Goal: Task Accomplishment & Management: Manage account settings

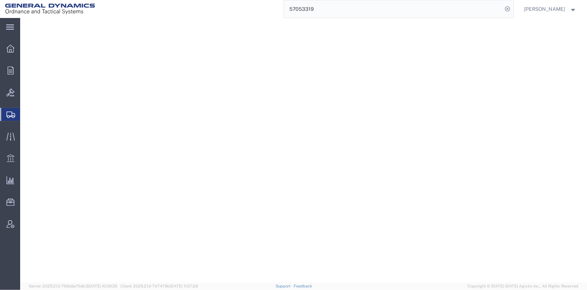
select select "2"
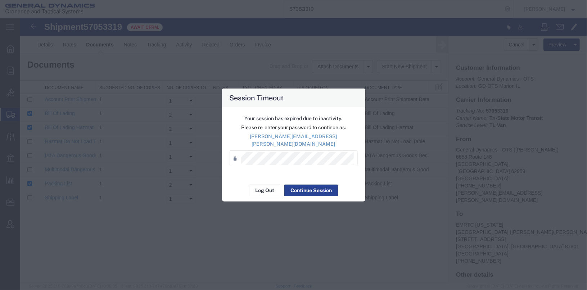
click at [305, 188] on button "Continue Session" at bounding box center [311, 191] width 54 height 12
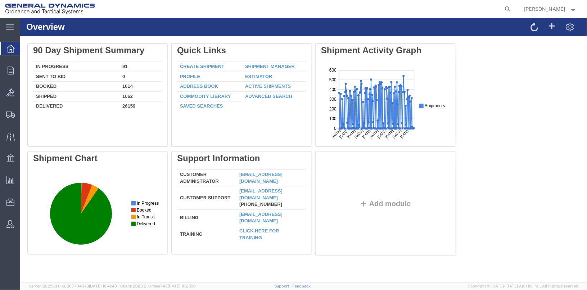
click at [514, 14] on form at bounding box center [509, 9] width 12 height 18
click at [513, 8] on icon at bounding box center [508, 9] width 10 height 10
type input "57078895"
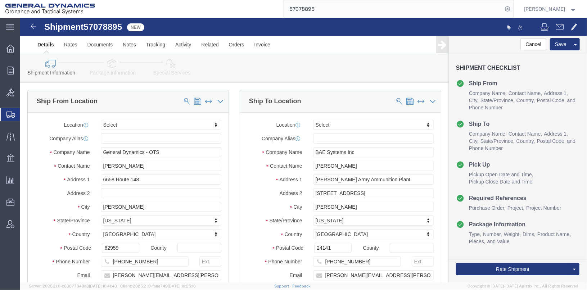
select select
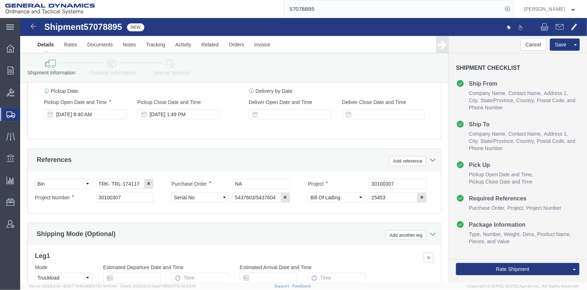
scroll to position [263, 0]
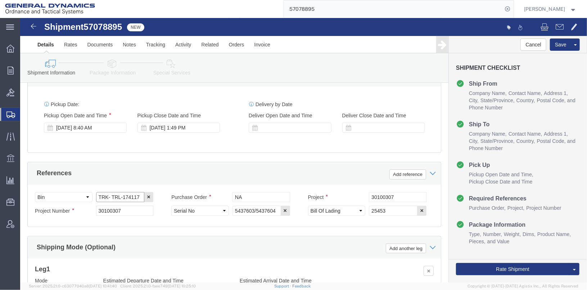
click input "TRK- TRL-174117"
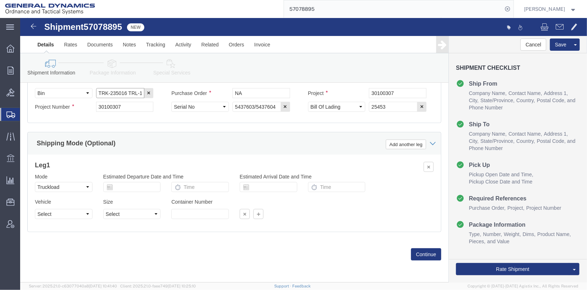
scroll to position [371, 0]
type input "TRK-235016 TRL-174117"
click button "Continue"
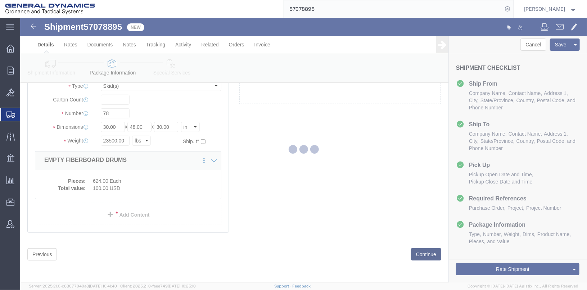
scroll to position [28, 0]
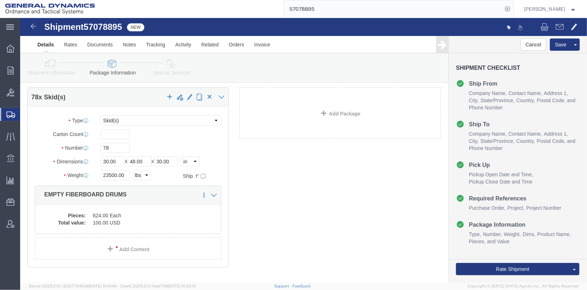
click link "Special Services"
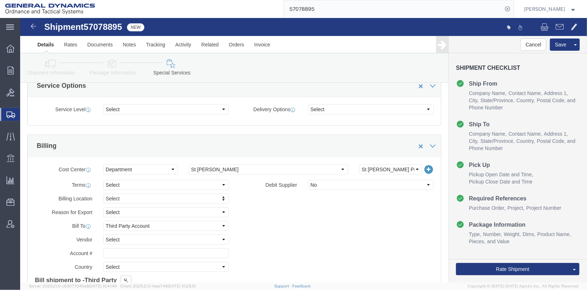
scroll to position [280, 0]
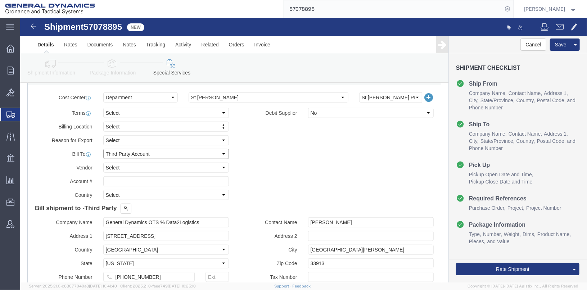
click select "Select Recipient Account Sender/Shipper Third Party Account"
select select "SHIP"
click select "Select Recipient Account Sender/Shipper Third Party Account"
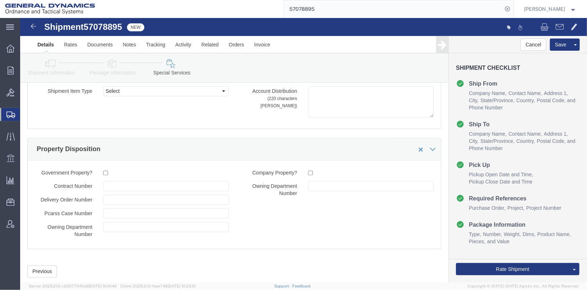
scroll to position [968, 0]
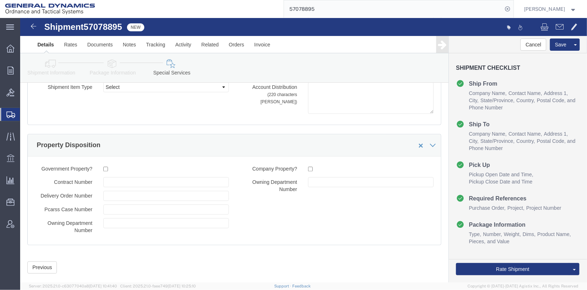
click icon
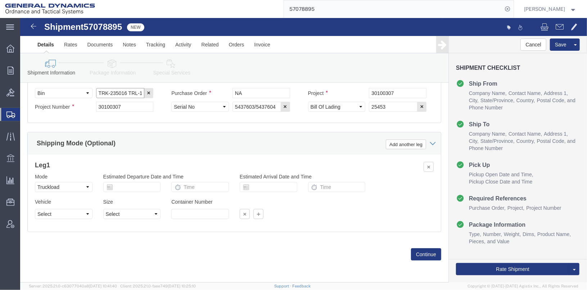
click input "TRK-235016 TRL-174117"
click button "Rate Shipment"
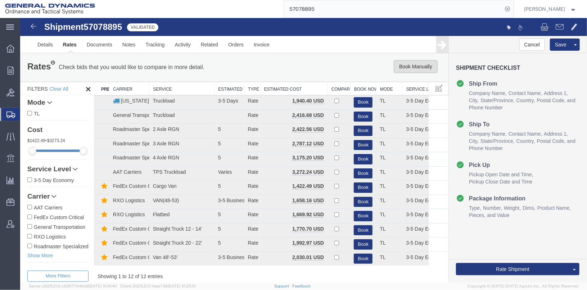
click at [407, 68] on button "Book Manually" at bounding box center [415, 66] width 44 height 13
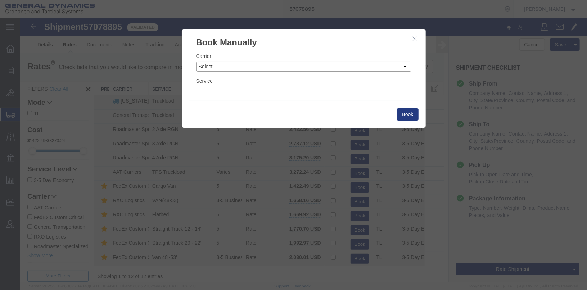
click at [383, 68] on select "Select Add New Carrier (and default service) AAT Carriers AATCO Adcom / Radiant…" at bounding box center [303, 66] width 215 height 10
select select "147"
click at [196, 61] on select "Select Add New Carrier (and default service) AAT Carriers AATCO Adcom / Radiant…" at bounding box center [303, 66] width 215 height 10
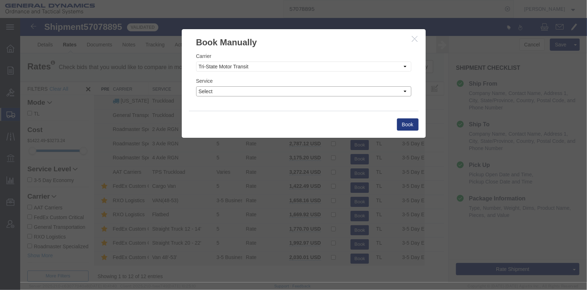
click at [292, 91] on select "Select Hazmat/Explosive Drom Less than Truckload Non-Haz Drom Standard LTL 3-5 …" at bounding box center [303, 91] width 215 height 10
select select "29142"
click at [196, 86] on select "Select Hazmat/Explosive Drom Less than Truckload Non-Haz Drom Standard LTL 3-5 …" at bounding box center [303, 91] width 215 height 10
click at [401, 126] on button "Book" at bounding box center [408, 124] width 22 height 12
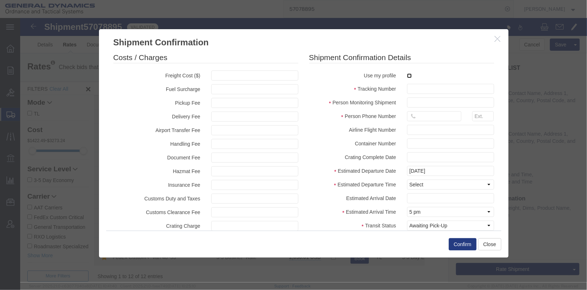
click at [407, 75] on input "checkbox" at bounding box center [409, 75] width 5 height 5
checkbox input "true"
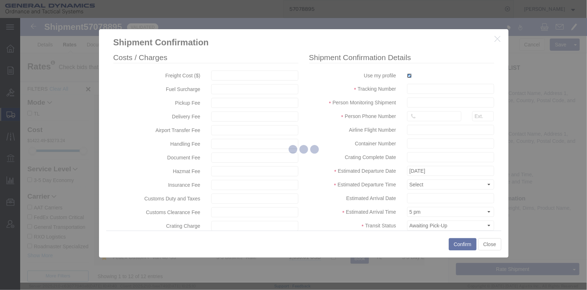
type input "[PERSON_NAME]"
type input "[PHONE_NUMBER]"
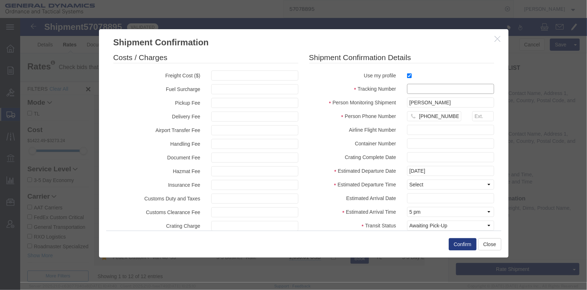
click at [412, 89] on input "text" at bounding box center [450, 89] width 87 height 10
type input "25453"
click at [466, 242] on button "Confirm" at bounding box center [463, 244] width 28 height 12
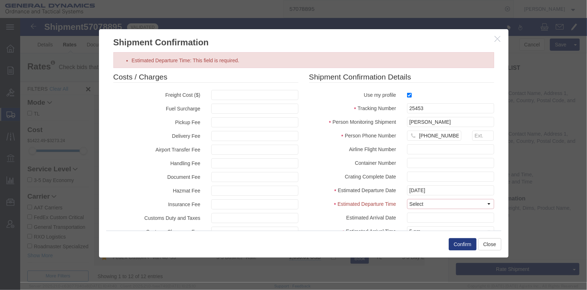
click at [419, 202] on select "Select Midnight 1 am 2 am 3 am 4 am 5 am 6 am 7 am 8 am 9 am 10 am 11 am 12 Noo…" at bounding box center [450, 204] width 87 height 10
select select "1000"
click at [407, 199] on select "Select Midnight 1 am 2 am 3 am 4 am 5 am 6 am 7 am 8 am 9 am 10 am 11 am 12 Noo…" at bounding box center [450, 204] width 87 height 10
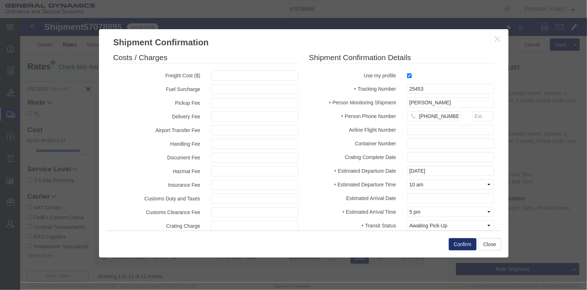
click at [460, 243] on button "Confirm" at bounding box center [463, 244] width 28 height 12
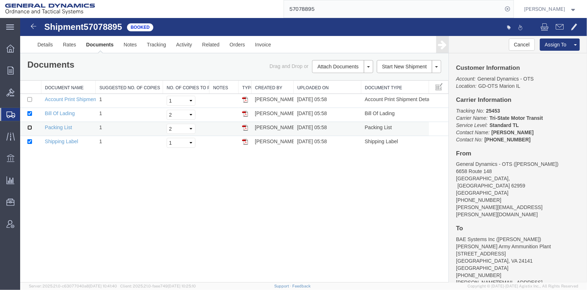
click at [29, 126] on input "checkbox" at bounding box center [29, 127] width 5 height 5
checkbox input "true"
click at [29, 141] on input "checkbox" at bounding box center [29, 141] width 5 height 5
checkbox input "false"
click at [335, 78] on link "Print Documents" at bounding box center [341, 78] width 63 height 11
